Goal: Information Seeking & Learning: Learn about a topic

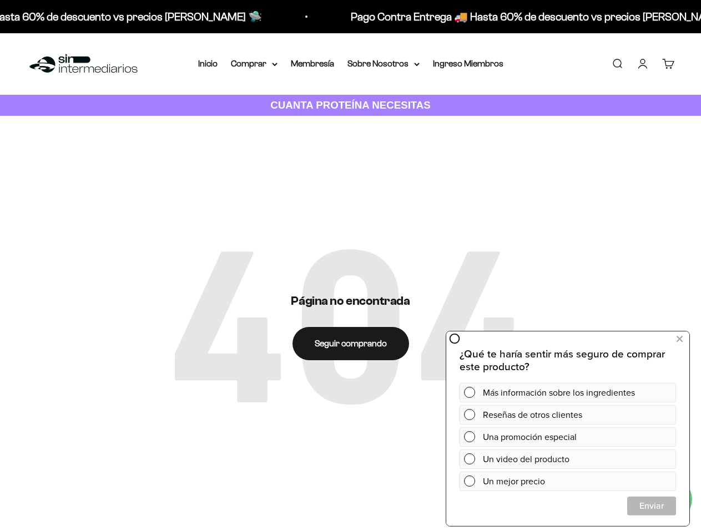
click at [350, 266] on div "Página no encontrada Seguir comprando" at bounding box center [350, 327] width 701 height 422
click at [254, 64] on summary "Comprar" at bounding box center [254, 64] width 47 height 14
click at [383, 64] on summary "Sobre Nosotros" at bounding box center [383, 64] width 72 height 14
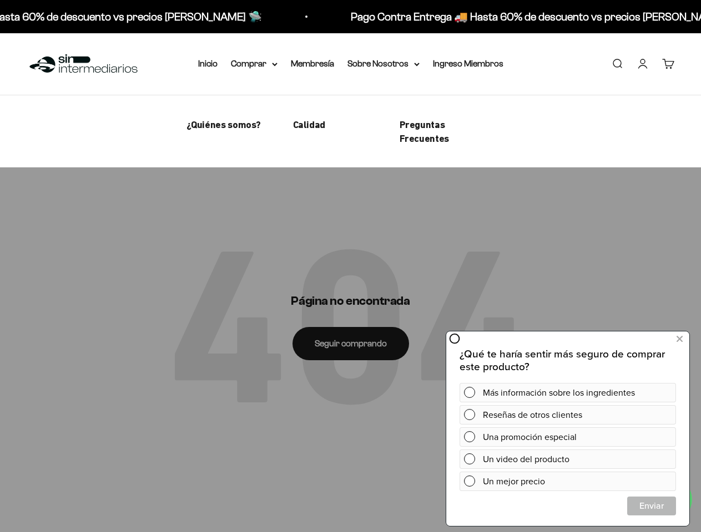
click at [567, 393] on div "Más información sobre los ingredientes" at bounding box center [577, 392] width 189 height 19
click at [567, 415] on div "Reseñas de otros clientes" at bounding box center [577, 414] width 189 height 19
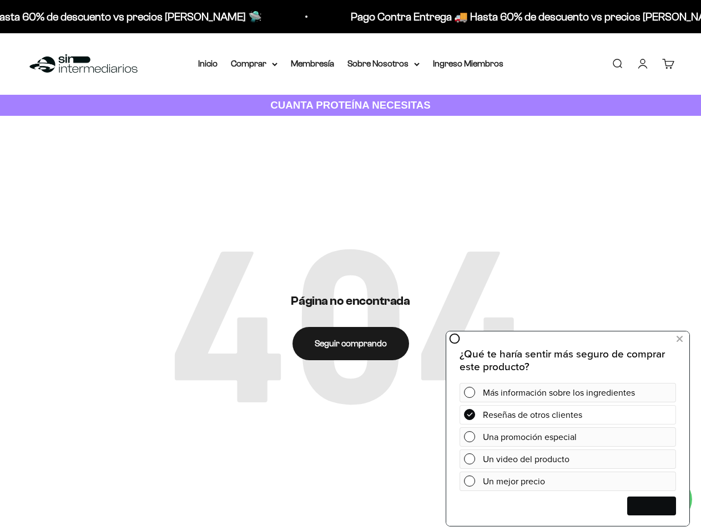
click at [567, 437] on div "Una promoción especial" at bounding box center [577, 437] width 189 height 19
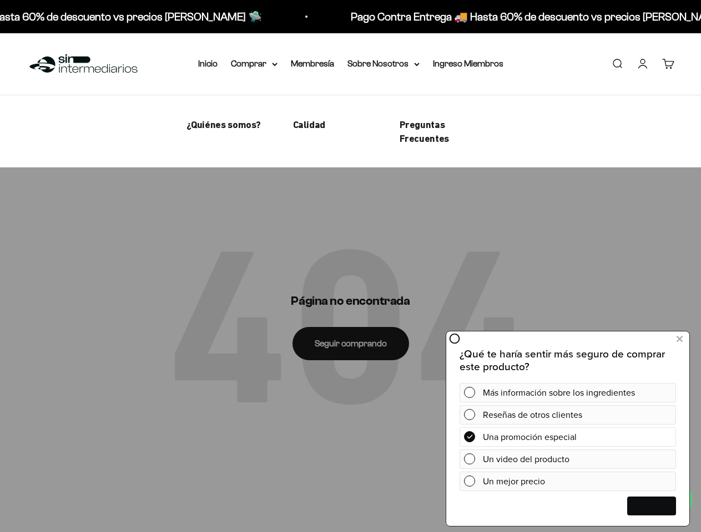
click at [567, 459] on div "Un video del producto" at bounding box center [577, 459] width 189 height 19
click at [567, 481] on div "Un mejor precio" at bounding box center [577, 481] width 189 height 19
click at [651, 506] on div "Enviar Cerrar" at bounding box center [651, 515] width 47 height 38
